Goal: Communication & Community: Answer question/provide support

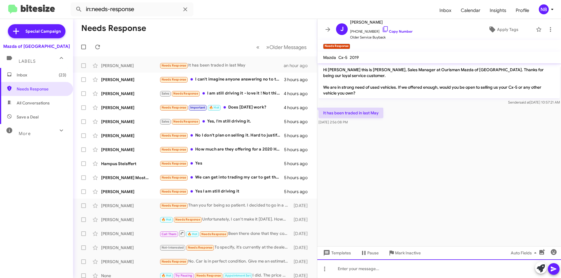
click at [363, 266] on div at bounding box center [439, 269] width 244 height 19
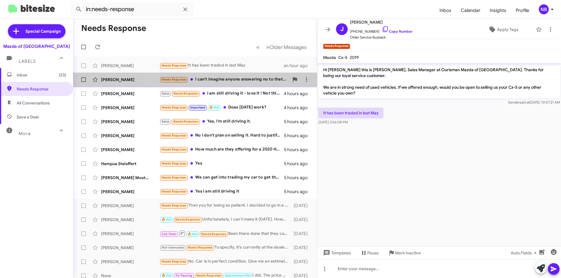
click at [218, 79] on div "Needs Response I can't imagine anyone answering no to that. The operative word …" at bounding box center [224, 79] width 129 height 7
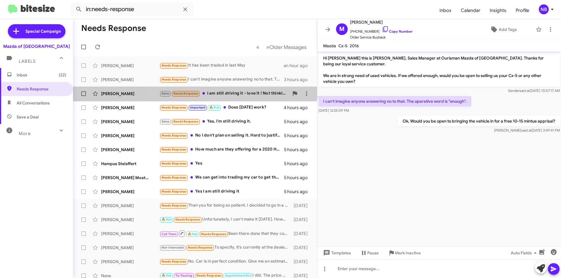
click at [237, 95] on div "Sales Needs Response I am still driving it - love it ! Not thinking of changing…" at bounding box center [224, 93] width 129 height 7
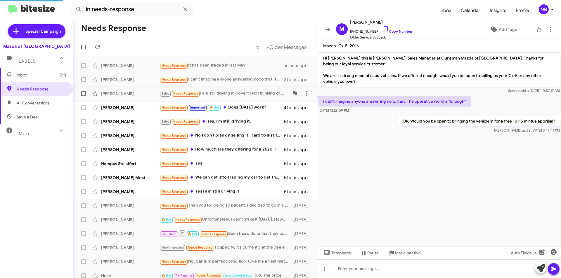
scroll to position [10, 0]
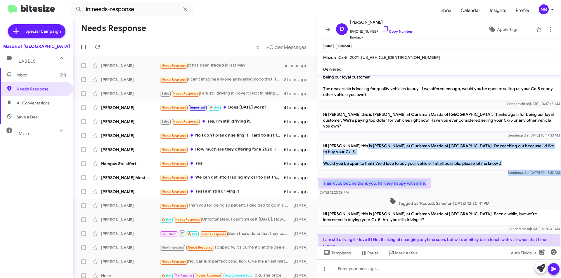
drag, startPoint x: 378, startPoint y: 134, endPoint x: 507, endPoint y: 169, distance: 133.2
click at [507, 169] on div "Hi [PERSON_NAME] this is [PERSON_NAME], Internet Manager at Ourisman Mazda of […" at bounding box center [439, 170] width 244 height 211
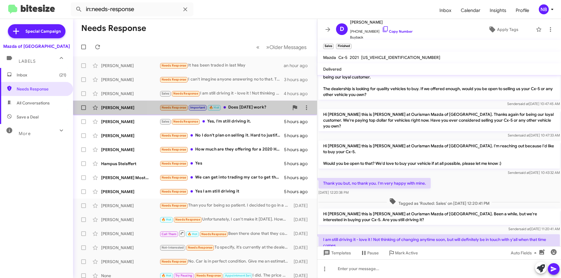
click at [245, 109] on div "Needs Response Important 🔥 Hot Does [DATE] work?" at bounding box center [224, 107] width 129 height 7
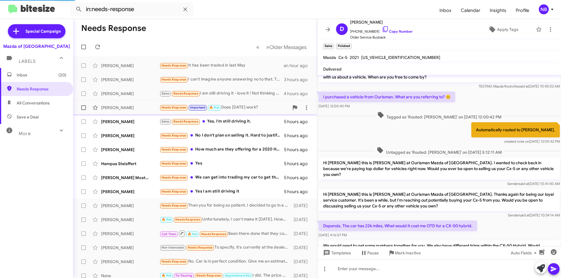
scroll to position [89, 0]
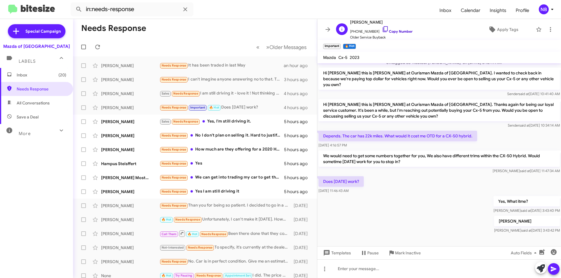
click at [383, 30] on link "Copy Number" at bounding box center [397, 31] width 31 height 4
click at [26, 152] on div "Inbox (20) Needs Response All Conversations Save a Deal More Important 🔥 Hot Ap…" at bounding box center [36, 151] width 73 height 167
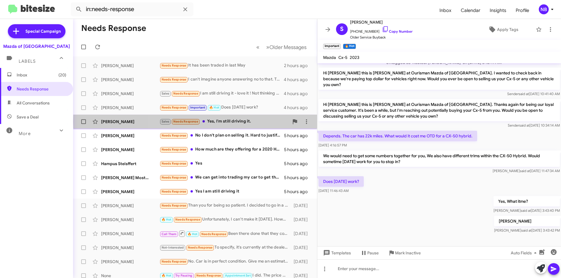
click at [248, 122] on div "Sales Needs Response Yes, I'm still driving it." at bounding box center [224, 121] width 129 height 7
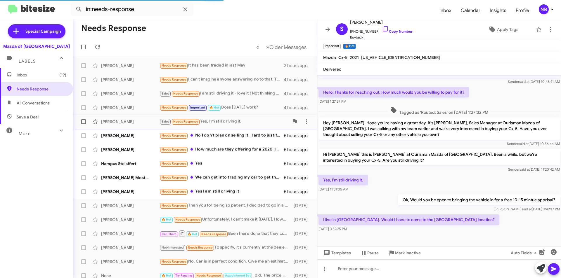
scroll to position [58, 0]
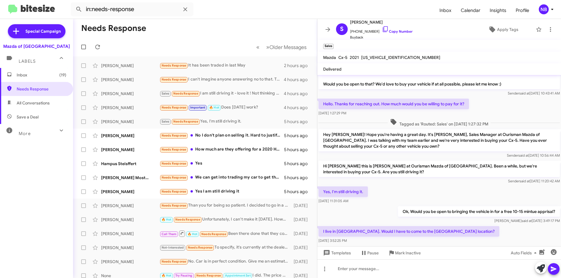
click at [352, 245] on div at bounding box center [439, 251] width 244 height 13
click at [344, 239] on span "[DATE] 3:52:25 PM" at bounding box center [332, 241] width 28 height 4
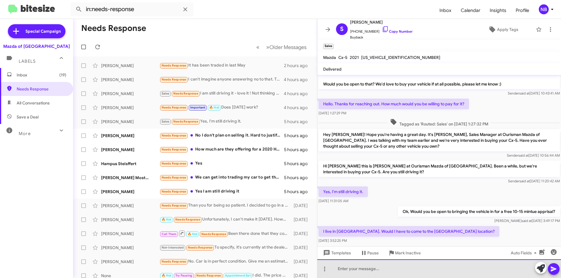
click at [362, 270] on div at bounding box center [439, 269] width 244 height 19
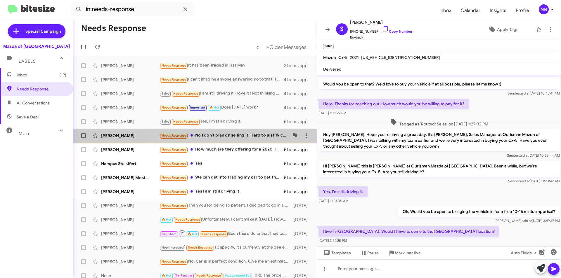
click at [253, 135] on div "Needs Response No I don't plan on selling it. Hard to justify considering it's …" at bounding box center [224, 135] width 129 height 7
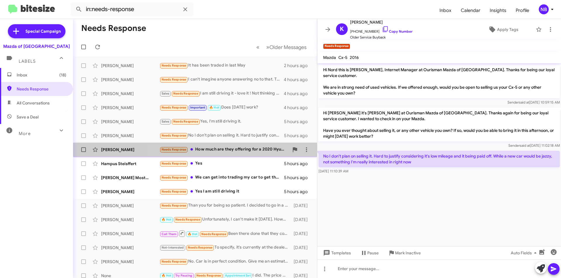
click at [242, 154] on div "[PERSON_NAME] Needs Response How much are they offering for a 2020 Hyundai Elan…" at bounding box center [195, 150] width 235 height 12
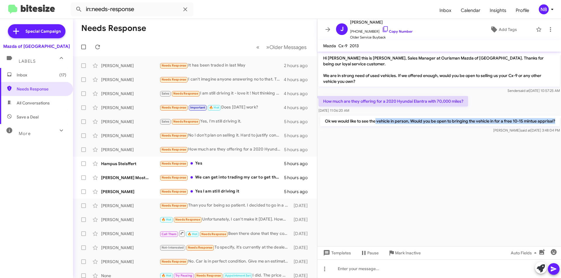
drag, startPoint x: 375, startPoint y: 122, endPoint x: 462, endPoint y: 126, distance: 88.0
click at [462, 126] on p "Ok we would like to see the vehicle in person, Would you be open to bringing th…" at bounding box center [440, 121] width 240 height 11
click at [214, 164] on div "Needs Response Yes" at bounding box center [224, 163] width 129 height 7
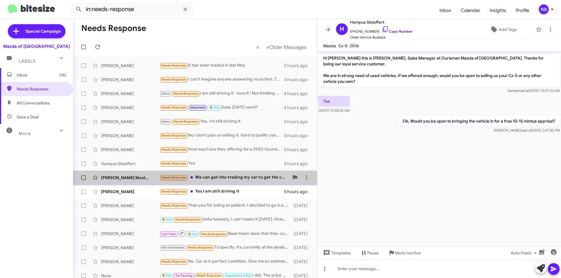
click at [228, 177] on div "Needs Response We can get into trading my car to get the cX5" at bounding box center [224, 177] width 129 height 7
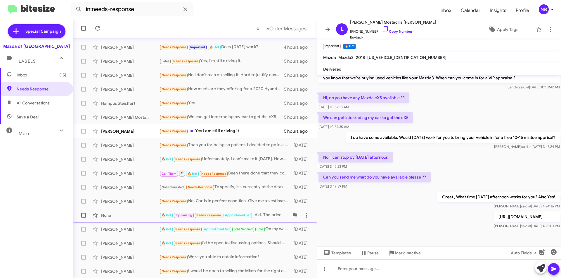
scroll to position [61, 0]
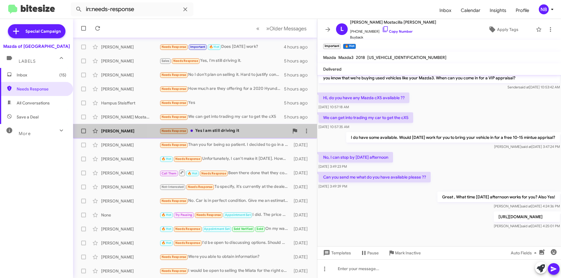
click at [226, 133] on div "Needs Response Yes I am still driving it" at bounding box center [224, 131] width 129 height 7
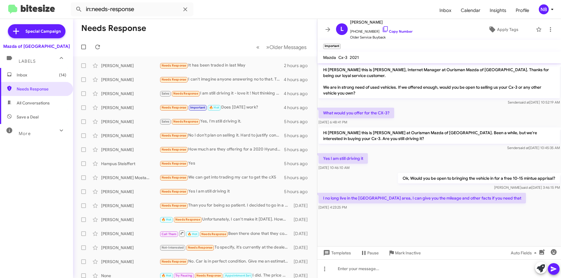
click at [25, 79] on span "Inbox (14)" at bounding box center [36, 75] width 73 height 14
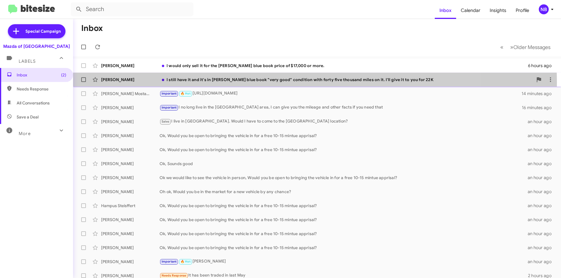
click at [259, 83] on div "[PERSON_NAME] I still have it and it's in [PERSON_NAME] blue book "very good" c…" at bounding box center [317, 80] width 479 height 12
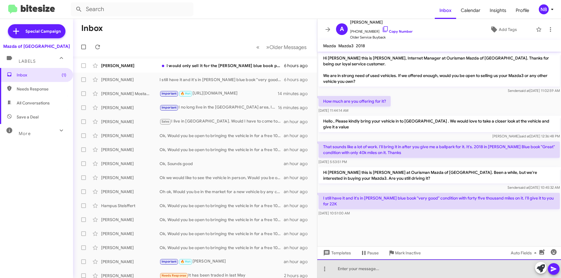
click at [354, 269] on div at bounding box center [439, 269] width 244 height 19
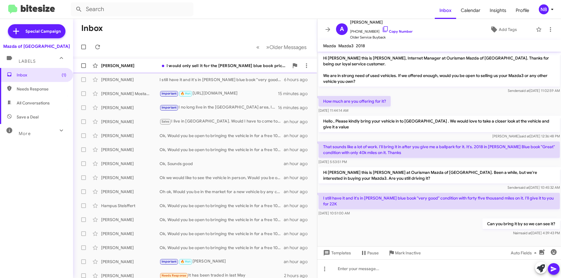
click at [200, 62] on div "[PERSON_NAME] would only sell it for the [PERSON_NAME] blue book price of $17,0…" at bounding box center [195, 66] width 235 height 12
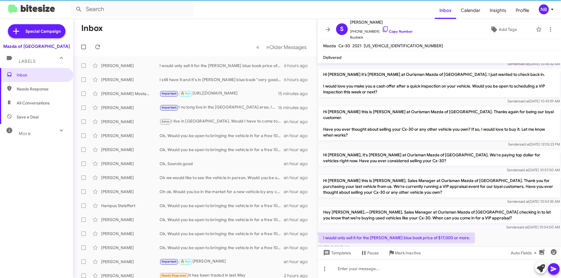
scroll to position [42, 0]
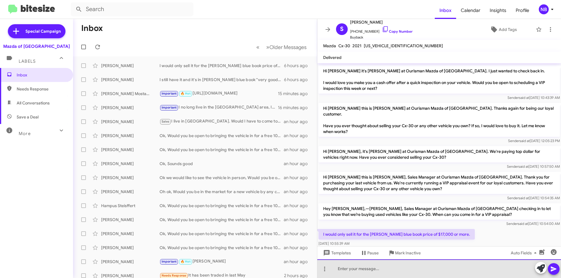
click at [361, 273] on div at bounding box center [439, 269] width 244 height 19
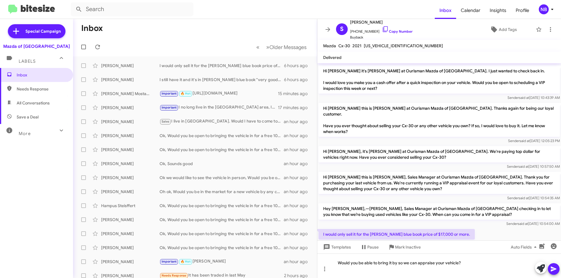
click at [557, 266] on icon at bounding box center [553, 269] width 7 height 7
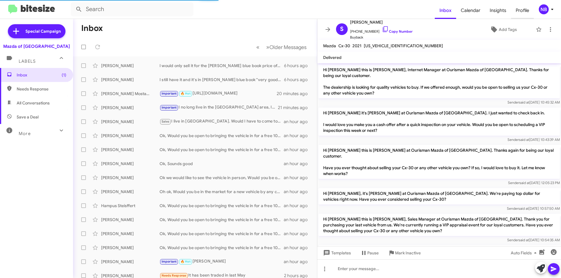
scroll to position [85, 0]
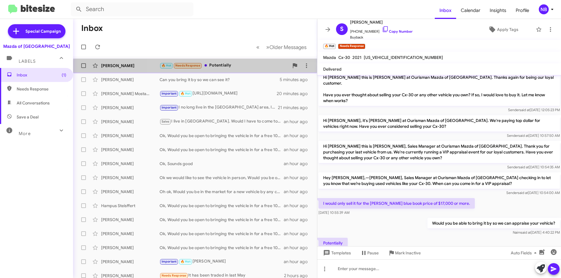
click at [229, 70] on div "[PERSON_NAME] 🔥 Hot Needs Response Potentially a few seconds ago" at bounding box center [195, 66] width 235 height 12
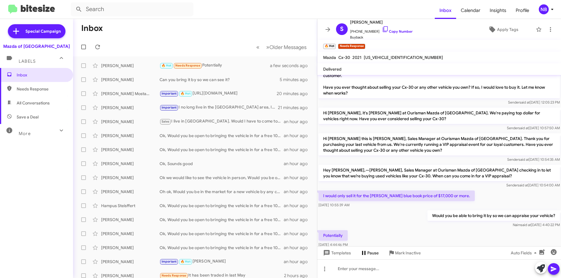
scroll to position [96, 0]
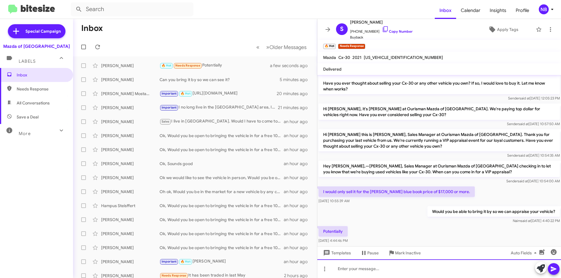
click at [368, 268] on div at bounding box center [439, 269] width 244 height 19
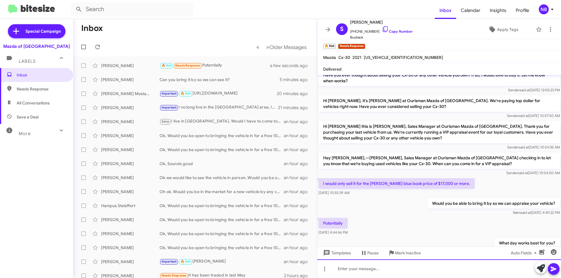
scroll to position [118, 0]
